Goal: Information Seeking & Learning: Learn about a topic

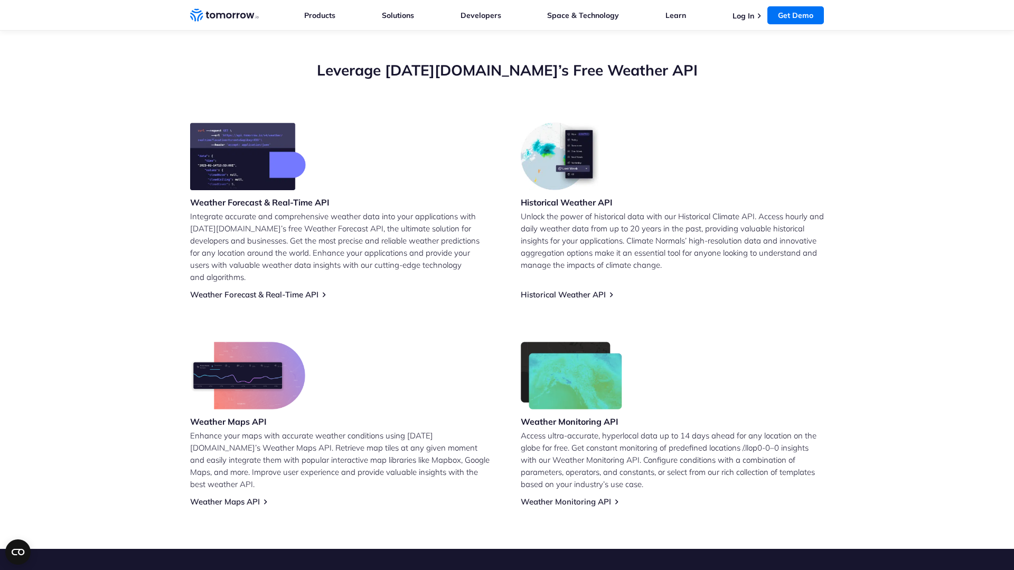
scroll to position [374, 0]
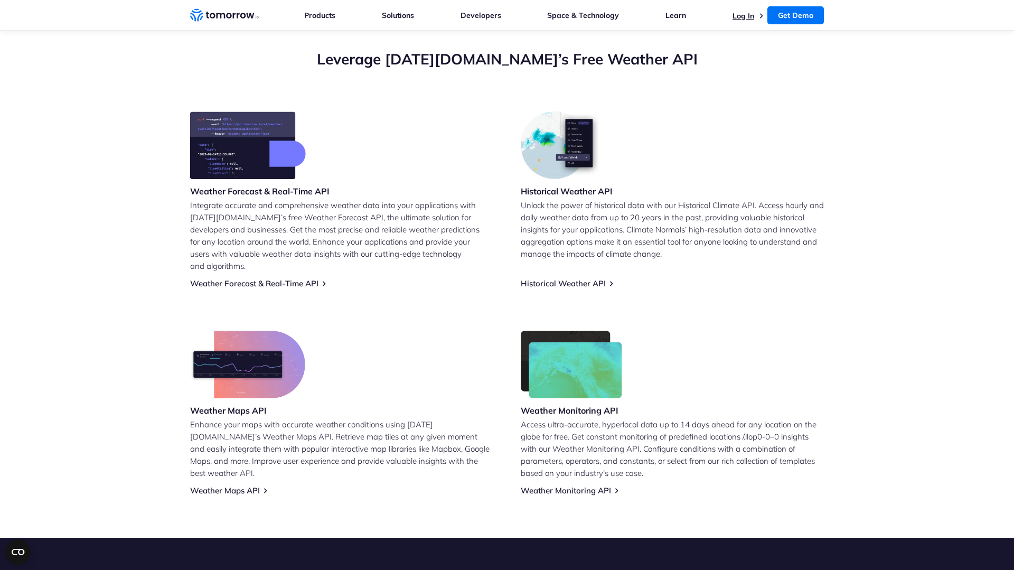
click at [737, 19] on link "Log In" at bounding box center [744, 16] width 22 height 10
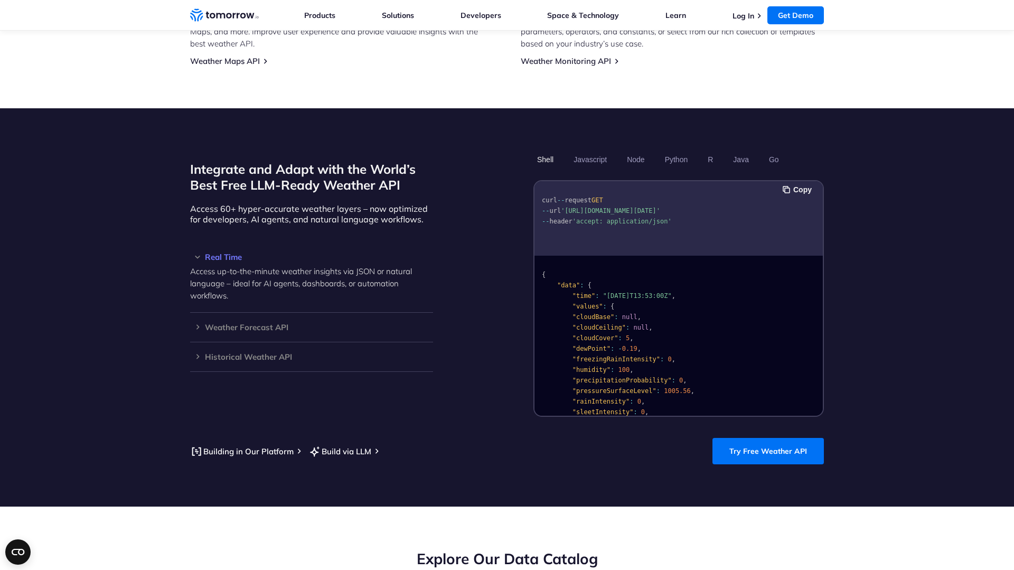
scroll to position [807, 0]
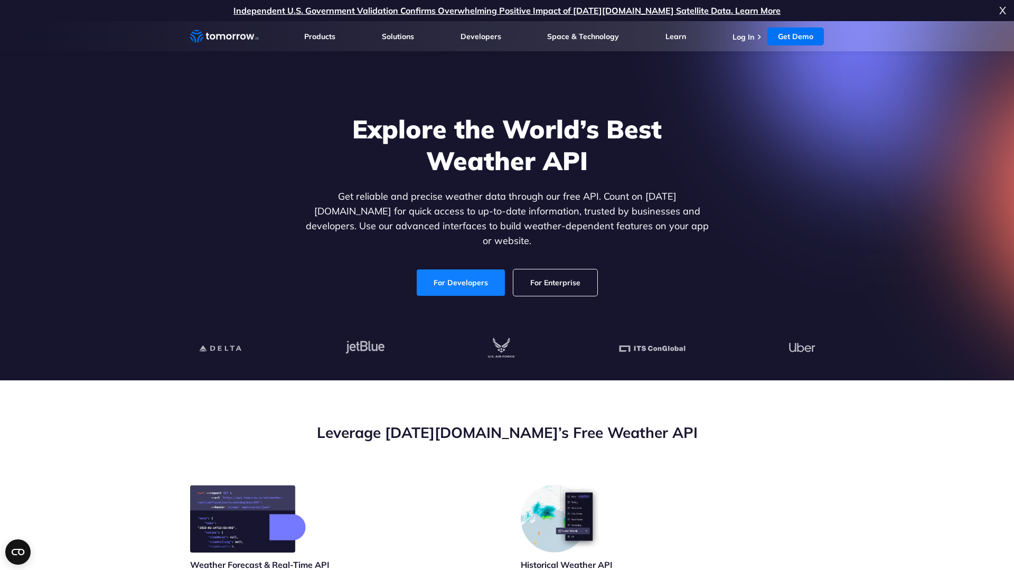
click at [483, 277] on link "For Developers" at bounding box center [461, 282] width 88 height 26
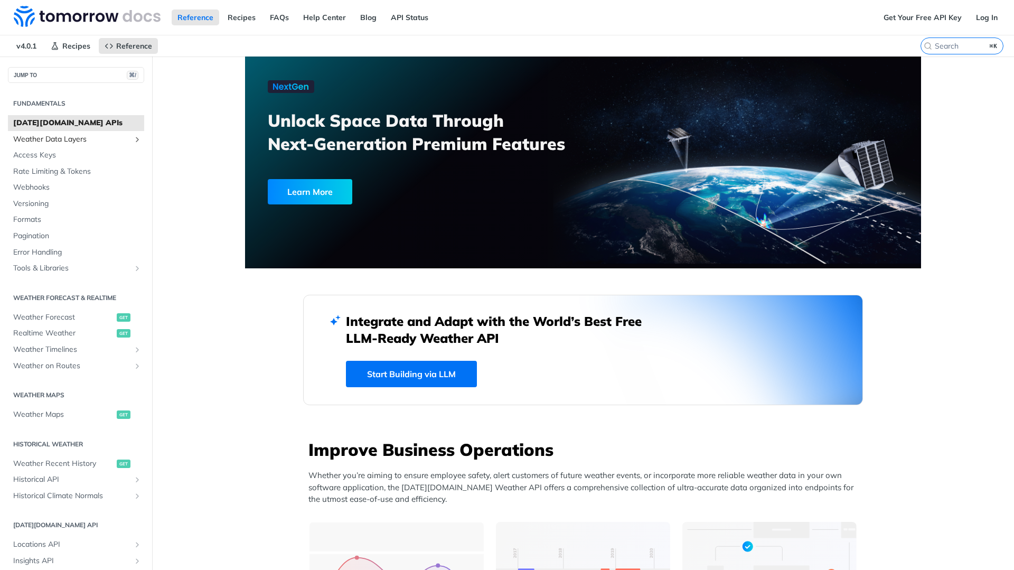
click at [75, 140] on span "Weather Data Layers" at bounding box center [71, 139] width 117 height 11
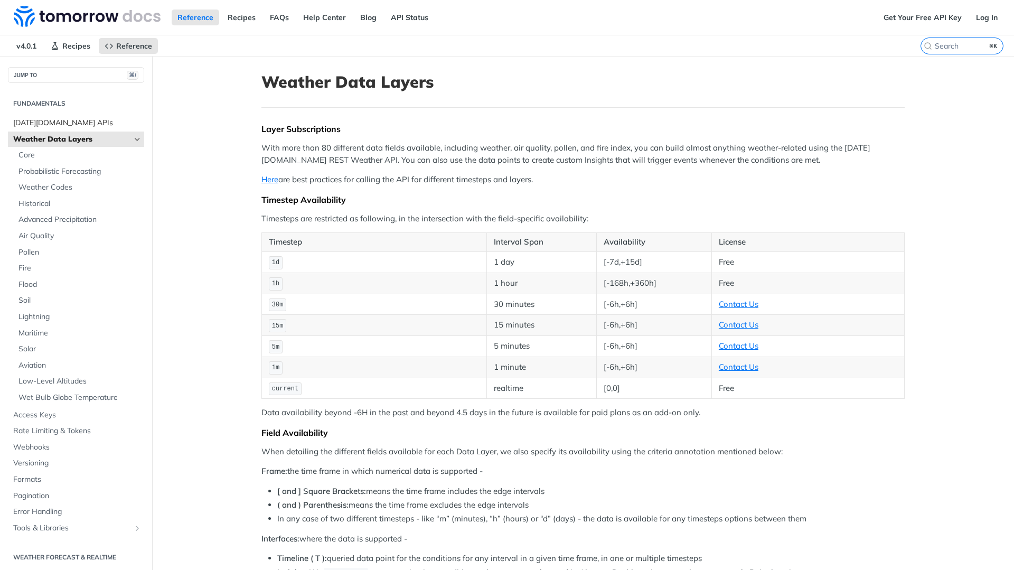
click at [64, 124] on span "Tomorrow.io APIs" at bounding box center [77, 123] width 128 height 11
